Goal: Task Accomplishment & Management: Manage account settings

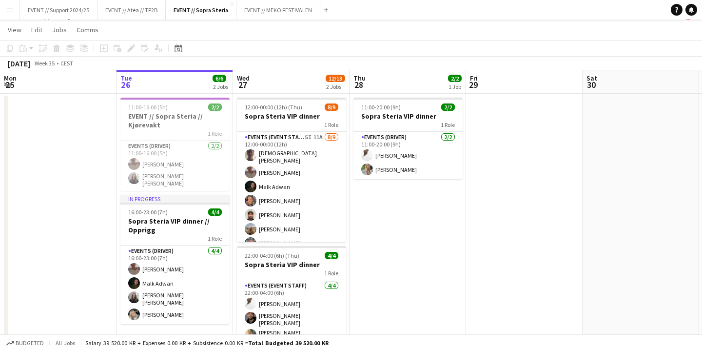
scroll to position [37, 0]
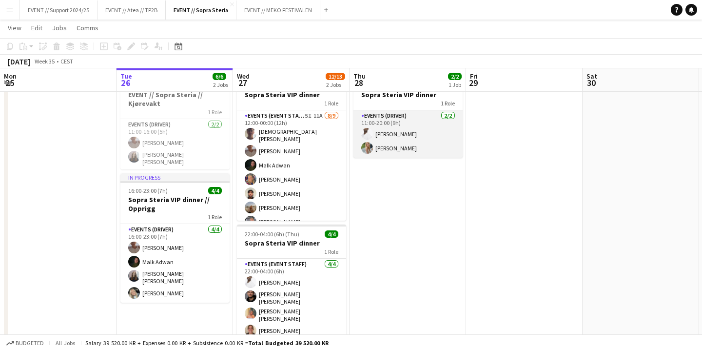
click at [419, 135] on app-card-role "Events (Driver) [DATE] 11:00-20:00 (9h) [PERSON_NAME] [PERSON_NAME]" at bounding box center [408, 133] width 109 height 47
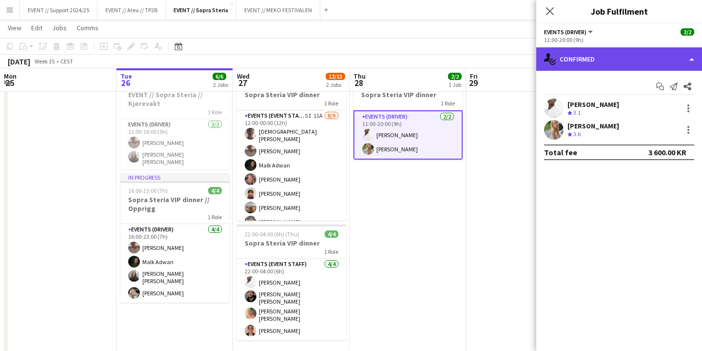
click at [590, 56] on div "single-neutral-actions-check-2 Confirmed" at bounding box center [620, 58] width 166 height 23
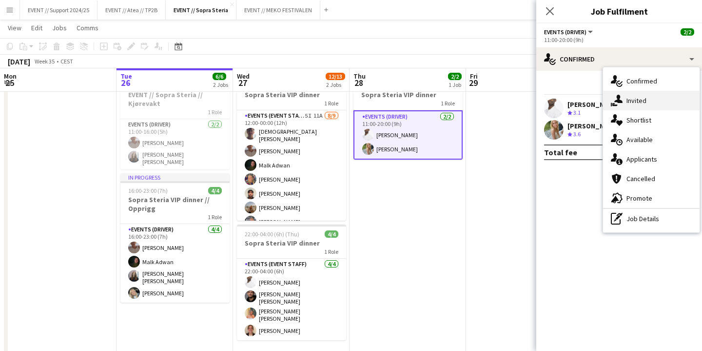
click at [645, 99] on div "single-neutral-actions-share-1 Invited" at bounding box center [651, 101] width 97 height 20
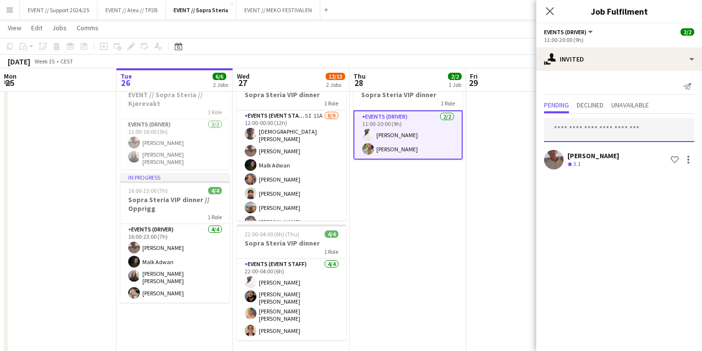
click at [590, 132] on input "text" at bounding box center [619, 130] width 150 height 24
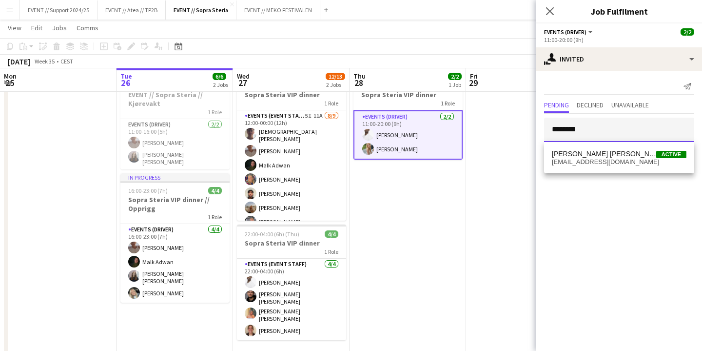
type input "********"
drag, startPoint x: 590, startPoint y: 132, endPoint x: 610, endPoint y: 159, distance: 34.1
click at [610, 159] on span "[EMAIL_ADDRESS][DOMAIN_NAME]" at bounding box center [619, 162] width 135 height 8
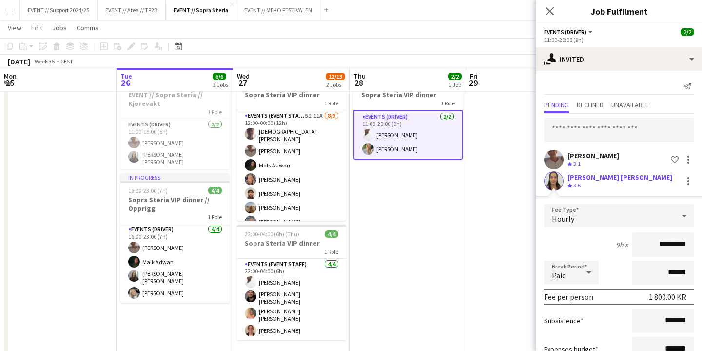
click at [556, 179] on app-user-avatar at bounding box center [554, 181] width 20 height 20
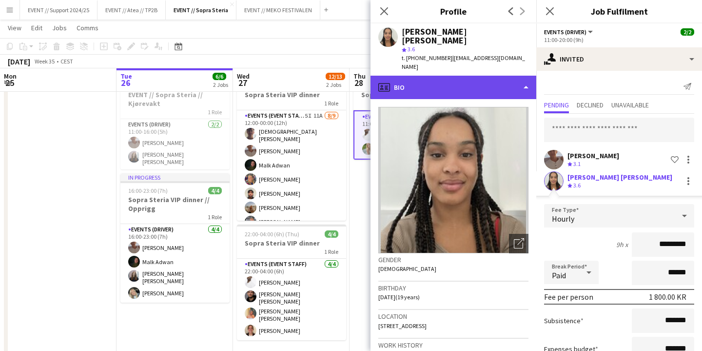
click at [409, 76] on div "profile Bio" at bounding box center [454, 87] width 166 height 23
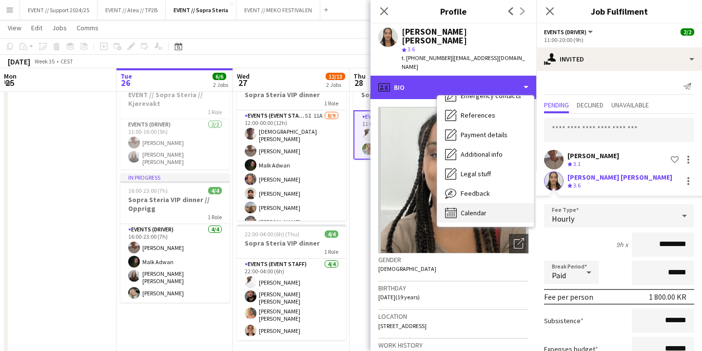
scroll to position [92, 0]
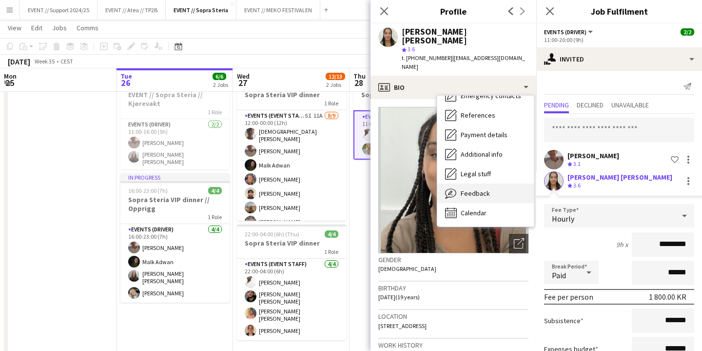
click at [481, 189] on span "Feedback" at bounding box center [475, 193] width 29 height 9
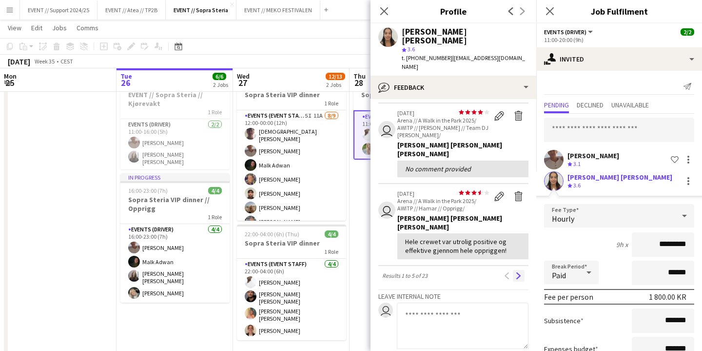
click at [518, 272] on app-icon "Next" at bounding box center [519, 275] width 7 height 7
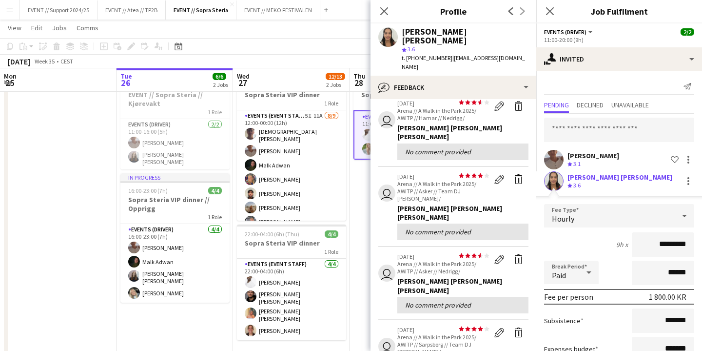
scroll to position [185, 0]
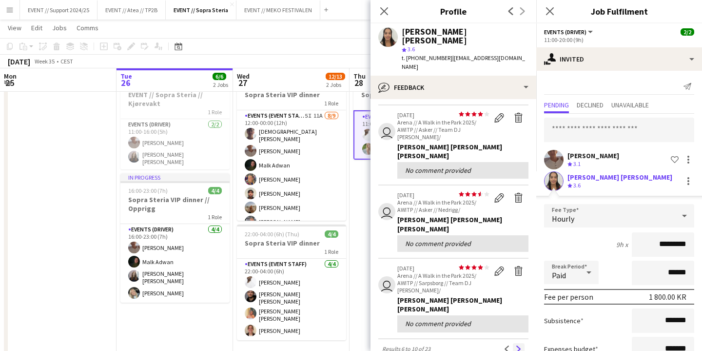
click at [518, 345] on app-icon "Next" at bounding box center [519, 348] width 7 height 7
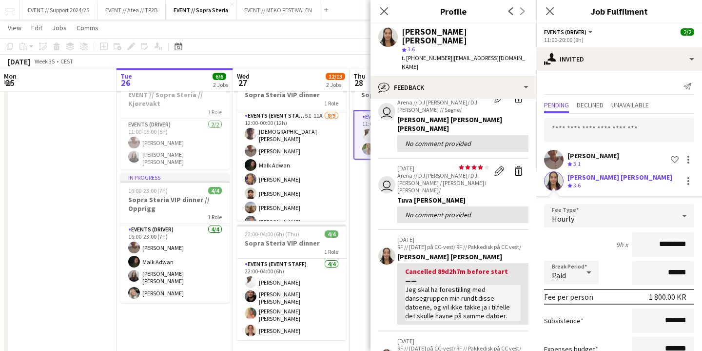
scroll to position [176, 0]
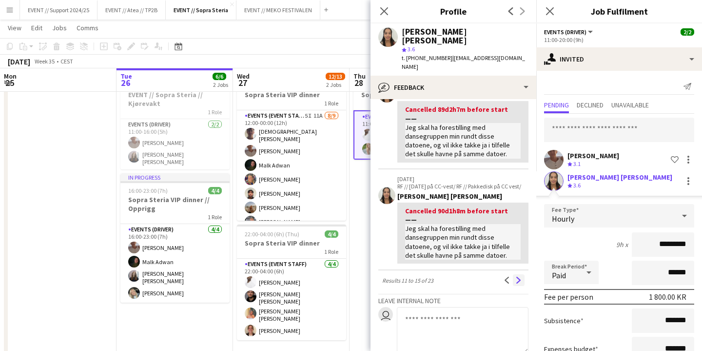
click at [518, 277] on app-icon "Next" at bounding box center [519, 280] width 7 height 7
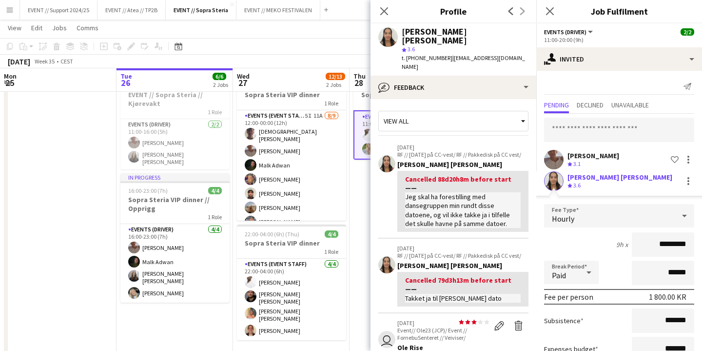
scroll to position [0, 0]
click at [386, 10] on icon "Close pop-in" at bounding box center [383, 10] width 9 height 9
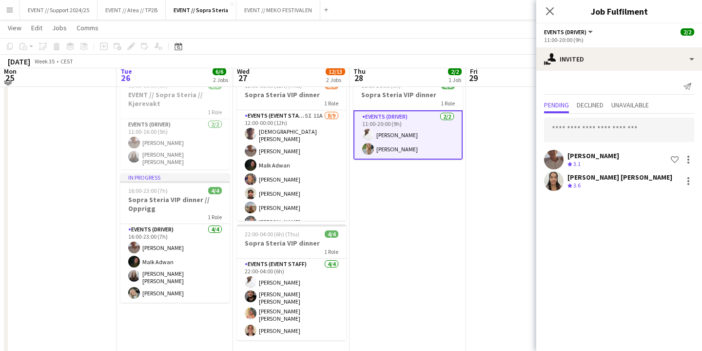
scroll to position [12, 0]
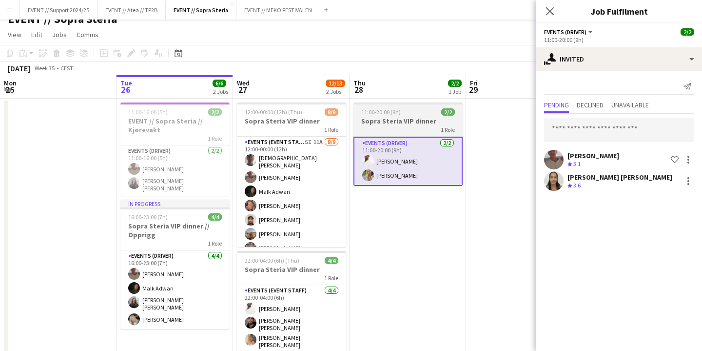
click at [393, 119] on h3 "Sopra Steria VIP dinner" at bounding box center [408, 121] width 109 height 9
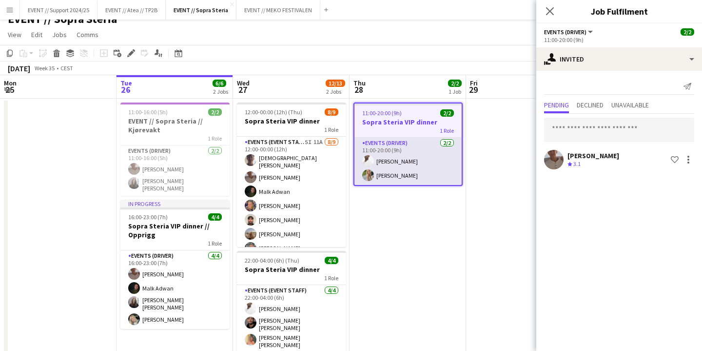
click at [397, 164] on app-card-role "Events (Driver) [DATE] 11:00-20:00 (9h) [PERSON_NAME] [PERSON_NAME]" at bounding box center [408, 161] width 107 height 47
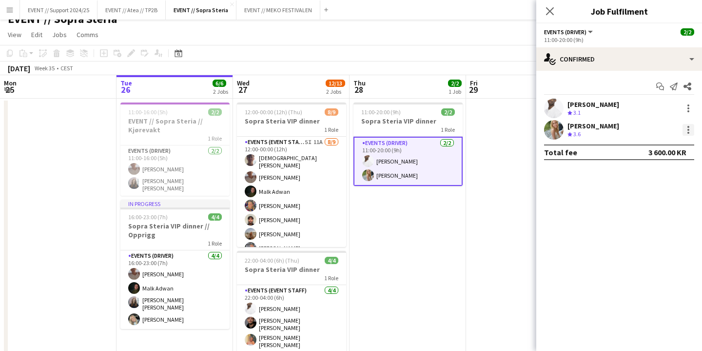
click at [688, 127] on div at bounding box center [689, 127] width 2 height 2
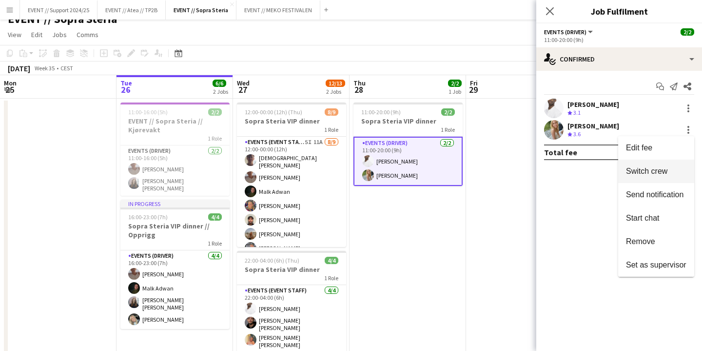
click at [658, 170] on span "Switch crew" at bounding box center [646, 171] width 41 height 8
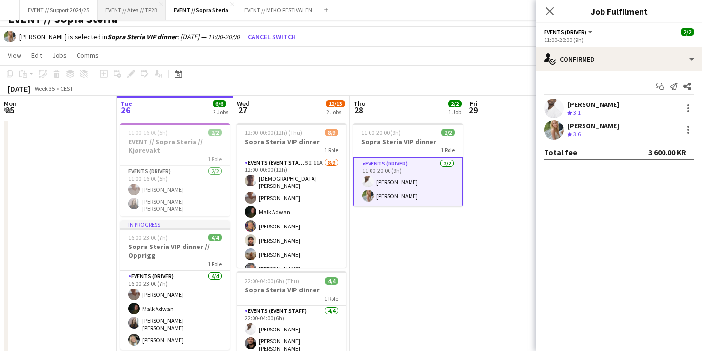
click at [118, 11] on button "EVENT // Atea // TP2B Close" at bounding box center [132, 9] width 68 height 19
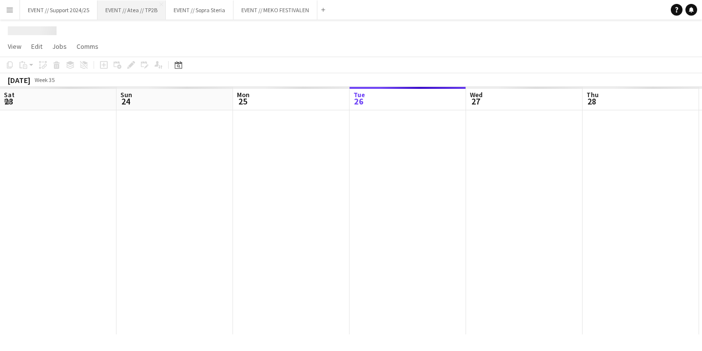
scroll to position [0, 233]
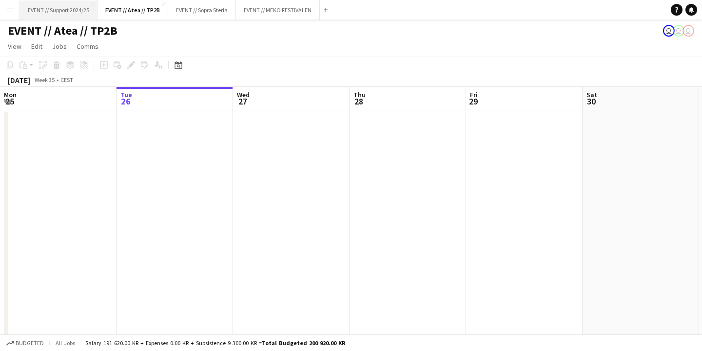
click at [60, 8] on button "EVENT // Support 2024/25 Close" at bounding box center [59, 9] width 78 height 19
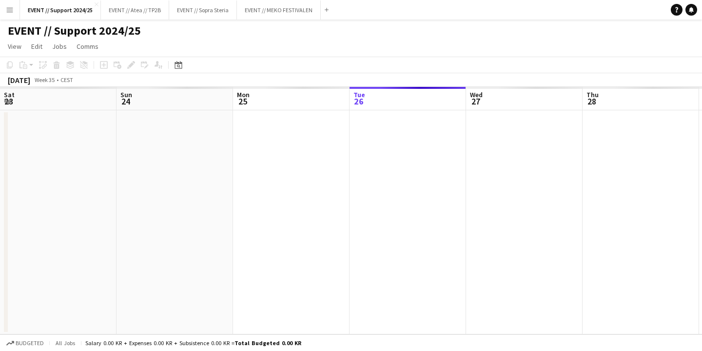
scroll to position [0, 233]
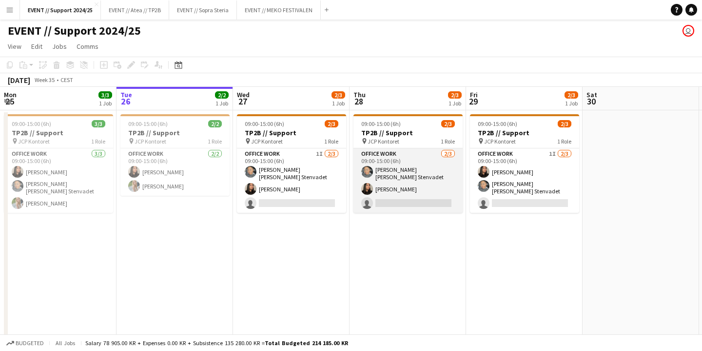
click at [409, 172] on app-card-role "Office work [DATE] 09:00-15:00 (6h) [PERSON_NAME] [PERSON_NAME] Stenvadet [PERS…" at bounding box center [408, 180] width 109 height 64
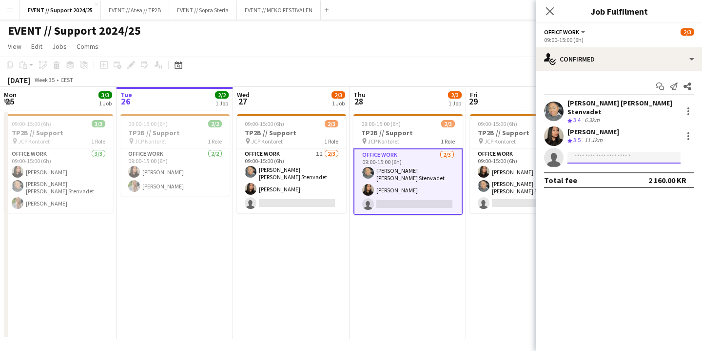
click at [597, 152] on input at bounding box center [624, 158] width 113 height 12
click at [277, 11] on button "EVENT // MEKO FESTIVALEN Close" at bounding box center [279, 9] width 84 height 19
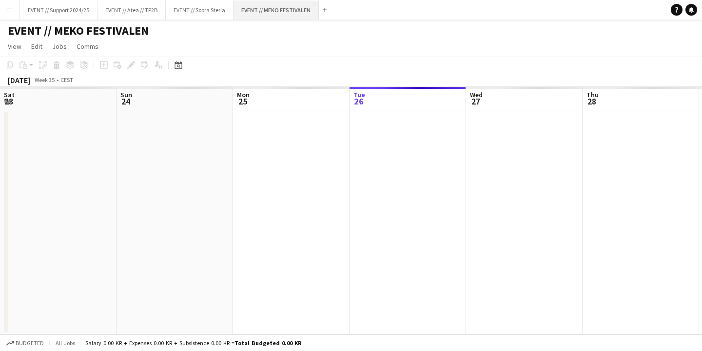
scroll to position [0, 233]
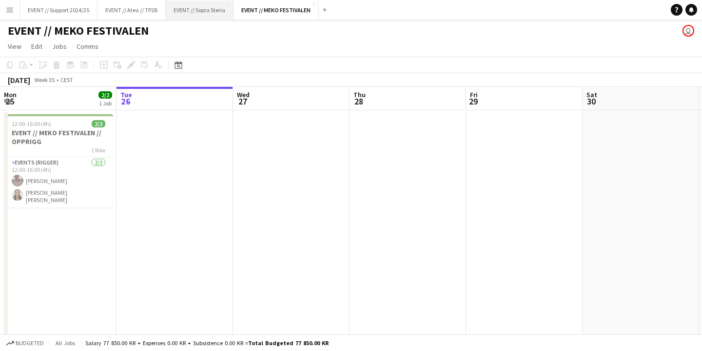
click at [201, 8] on button "EVENT // Sopra Steria Close" at bounding box center [200, 9] width 68 height 19
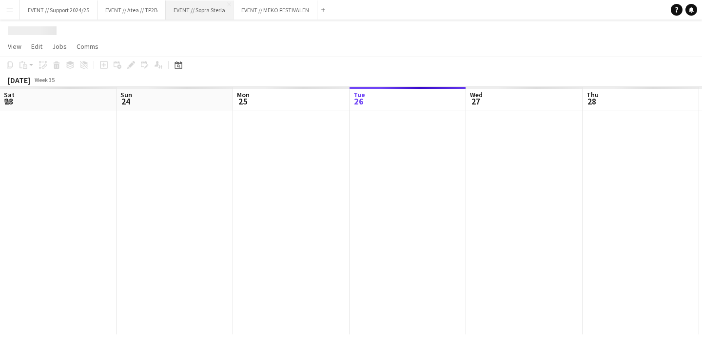
scroll to position [0, 233]
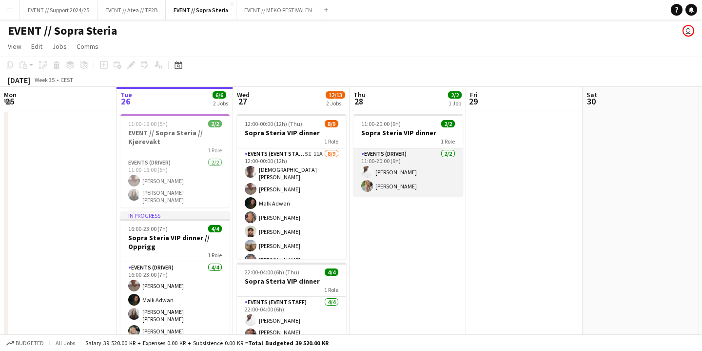
click at [398, 176] on app-card-role "Events (Driver) [DATE] 11:00-20:00 (9h) [PERSON_NAME] [PERSON_NAME]" at bounding box center [408, 171] width 109 height 47
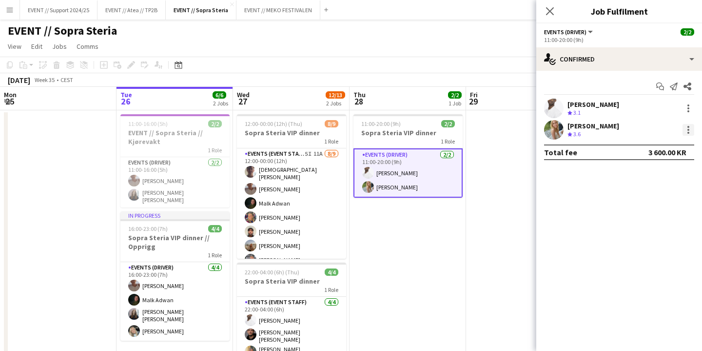
click at [686, 128] on div at bounding box center [689, 130] width 12 height 12
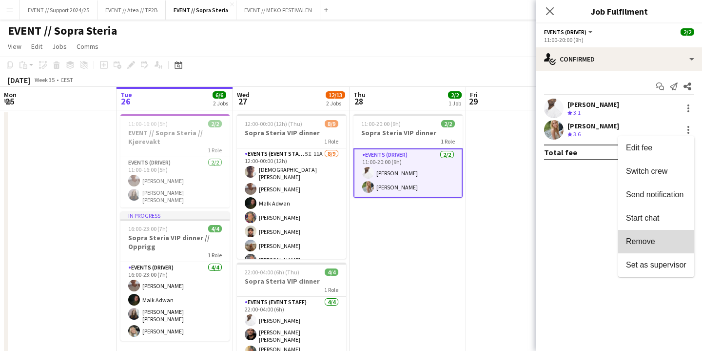
click at [647, 242] on span "Remove" at bounding box center [640, 241] width 29 height 8
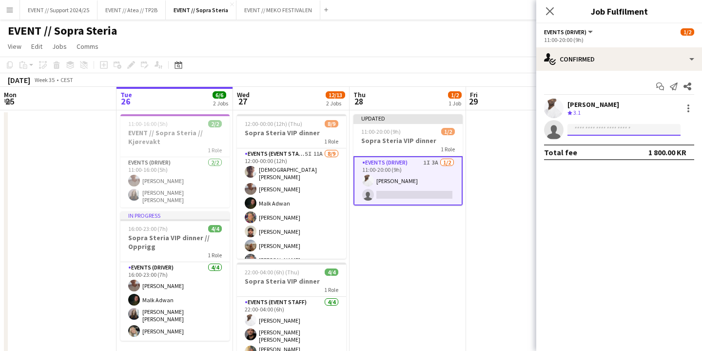
click at [610, 132] on input at bounding box center [624, 130] width 113 height 12
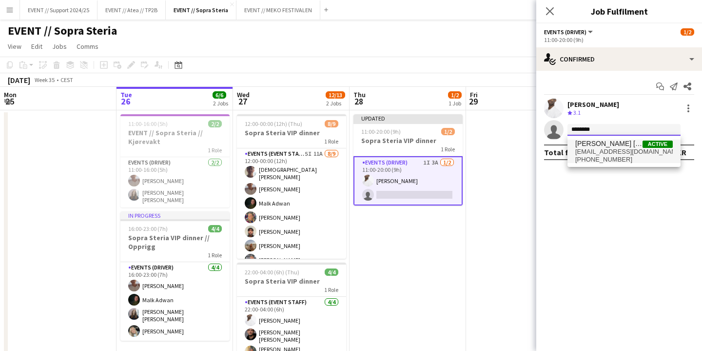
type input "********"
click at [612, 147] on span "[PERSON_NAME] [PERSON_NAME]" at bounding box center [609, 143] width 67 height 8
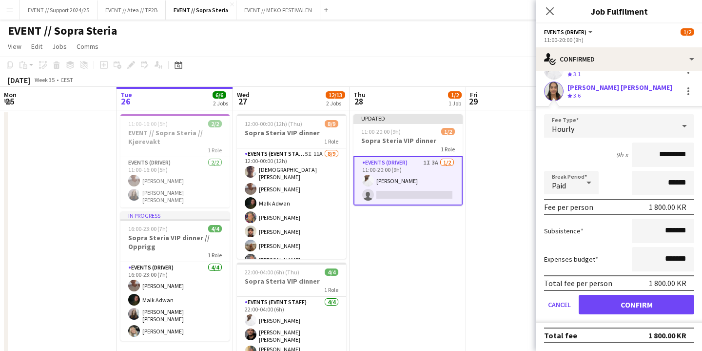
scroll to position [39, 0]
click at [634, 301] on button "Confirm" at bounding box center [637, 305] width 116 height 20
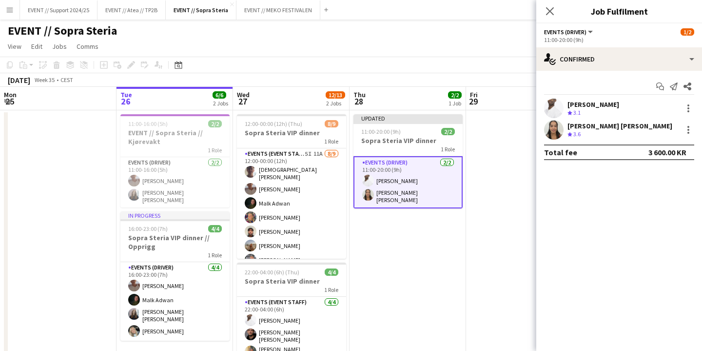
click at [505, 165] on app-date-cell at bounding box center [524, 255] width 117 height 291
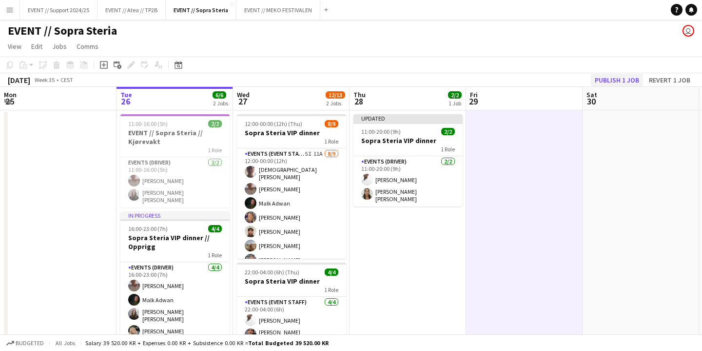
click at [621, 80] on button "Publish 1 job" at bounding box center [617, 80] width 52 height 13
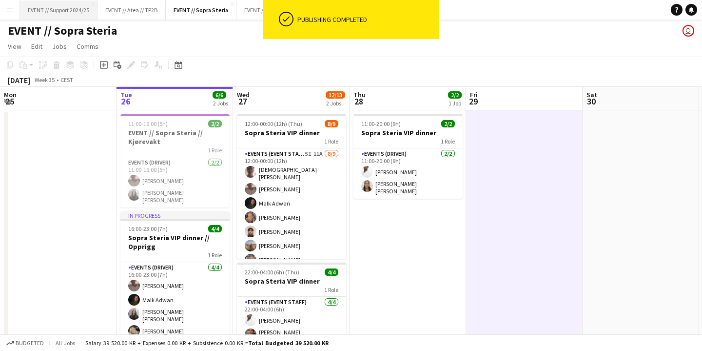
click at [70, 13] on button "EVENT // Support 2024/25 Close" at bounding box center [59, 9] width 78 height 19
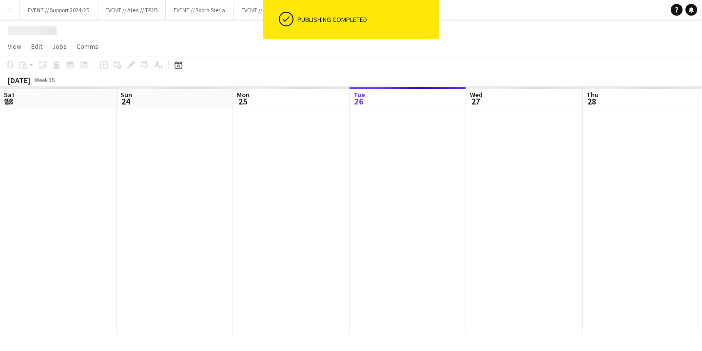
scroll to position [0, 233]
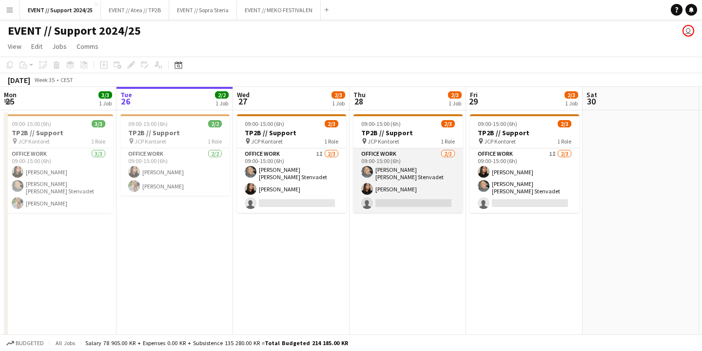
click at [409, 180] on app-card-role "Office work [DATE] 09:00-15:00 (6h) [PERSON_NAME] [PERSON_NAME] Stenvadet [PERS…" at bounding box center [408, 180] width 109 height 64
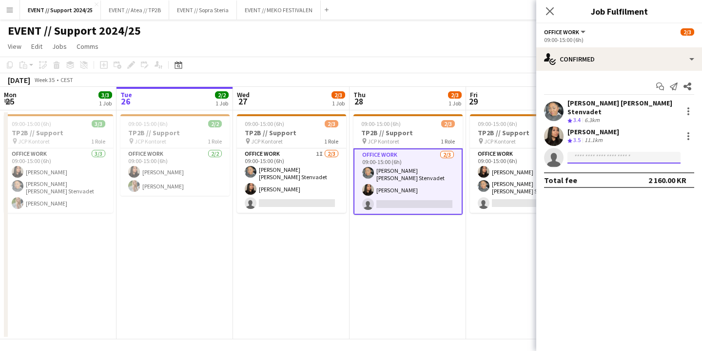
click at [590, 152] on input at bounding box center [624, 158] width 113 height 12
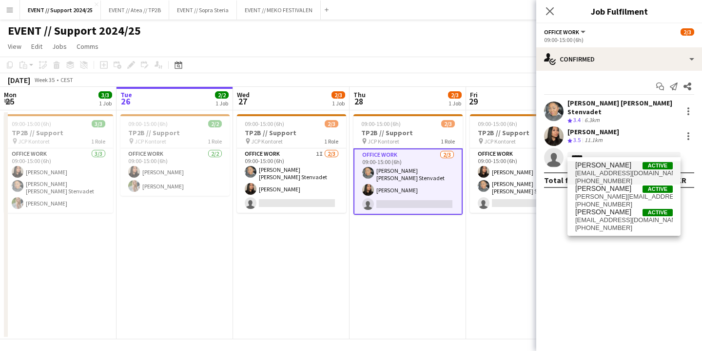
type input "*****"
click at [607, 168] on span "[PERSON_NAME]" at bounding box center [604, 165] width 56 height 8
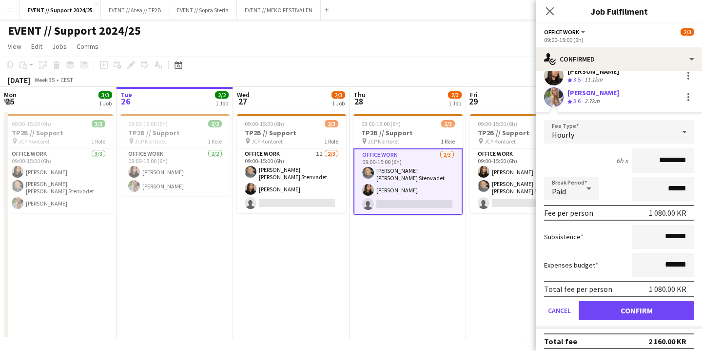
scroll to position [60, 0]
click at [640, 306] on button "Confirm" at bounding box center [637, 311] width 116 height 20
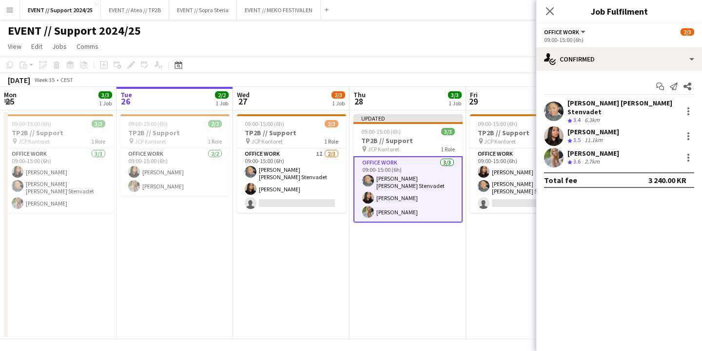
scroll to position [0, 0]
click at [409, 254] on app-date-cell "Updated 09:00-15:00 (6h) 3/3 TP2B // Support pin JCP Kontoret 1 Role Office wor…" at bounding box center [408, 224] width 117 height 229
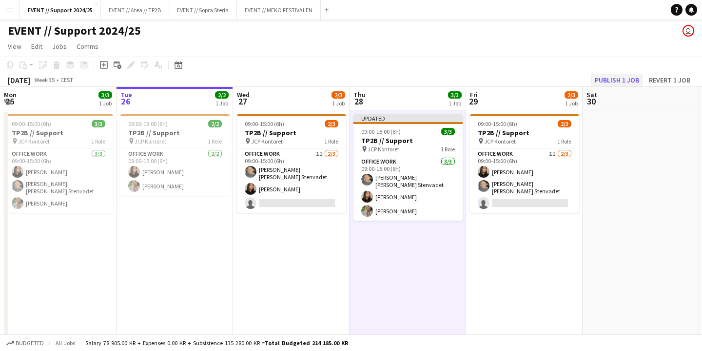
click at [617, 78] on button "Publish 1 job" at bounding box center [617, 80] width 52 height 13
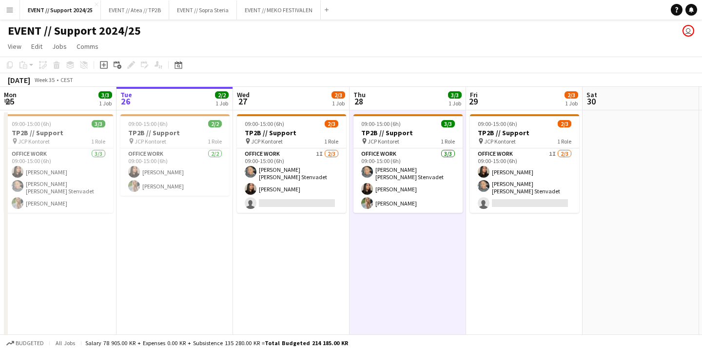
scroll to position [4, 0]
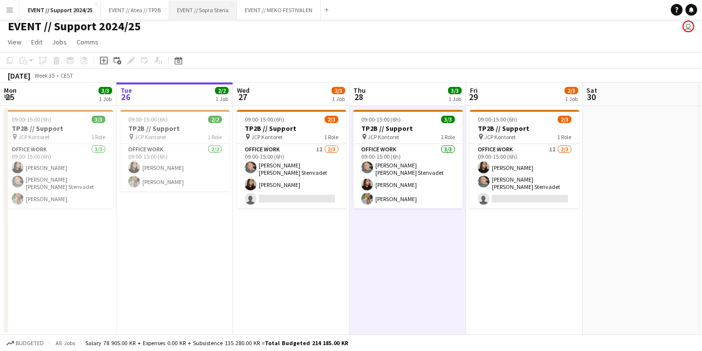
click at [200, 8] on button "EVENT // Sopra Steria Close" at bounding box center [203, 9] width 68 height 19
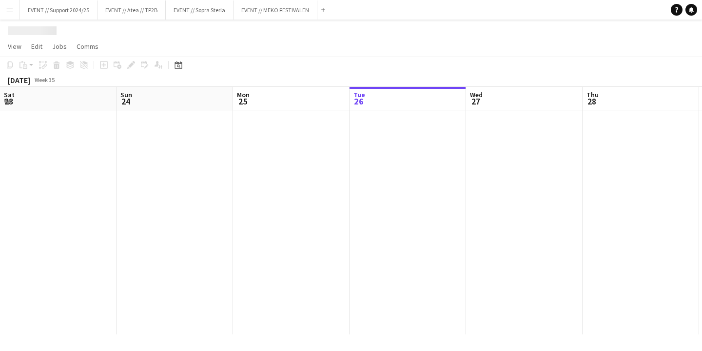
scroll to position [0, 233]
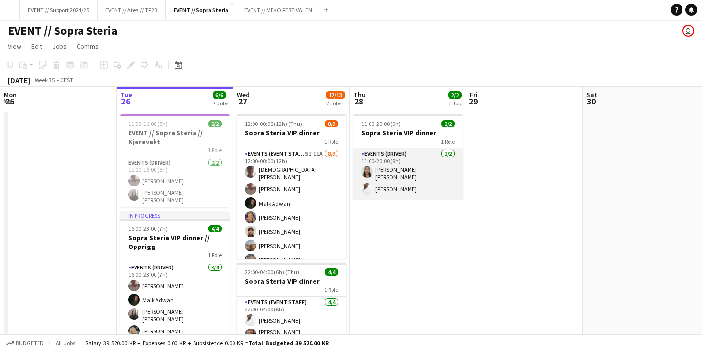
click at [418, 167] on app-card-role "Events (Driver) [DATE] 11:00-20:00 (9h) [PERSON_NAME] [PERSON_NAME] Stenvadet" at bounding box center [408, 173] width 109 height 50
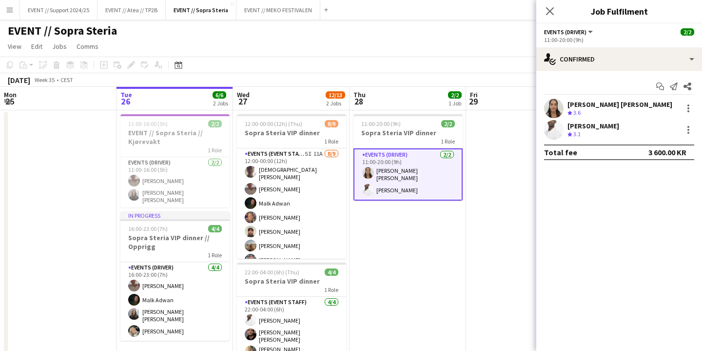
click at [556, 108] on app-user-avatar at bounding box center [554, 109] width 20 height 20
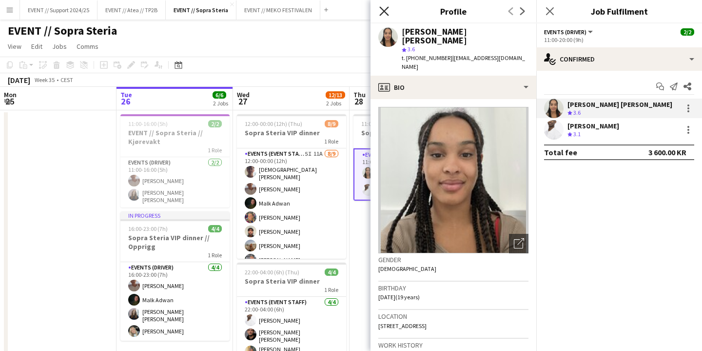
click at [383, 10] on icon at bounding box center [383, 10] width 9 height 9
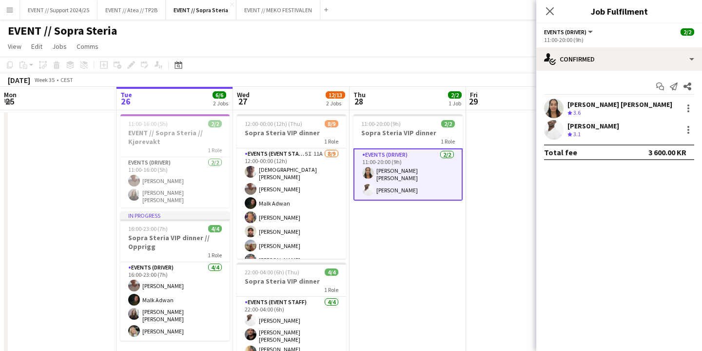
click at [415, 225] on app-date-cell "11:00-20:00 (9h) 2/2 Sopra Steria VIP dinner 1 Role Events (Driver) [DATE] 11:0…" at bounding box center [408, 255] width 117 height 291
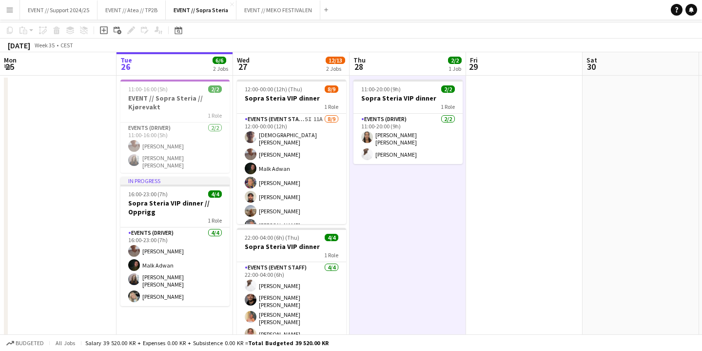
scroll to position [37, 0]
